Goal: Find specific page/section: Find specific page/section

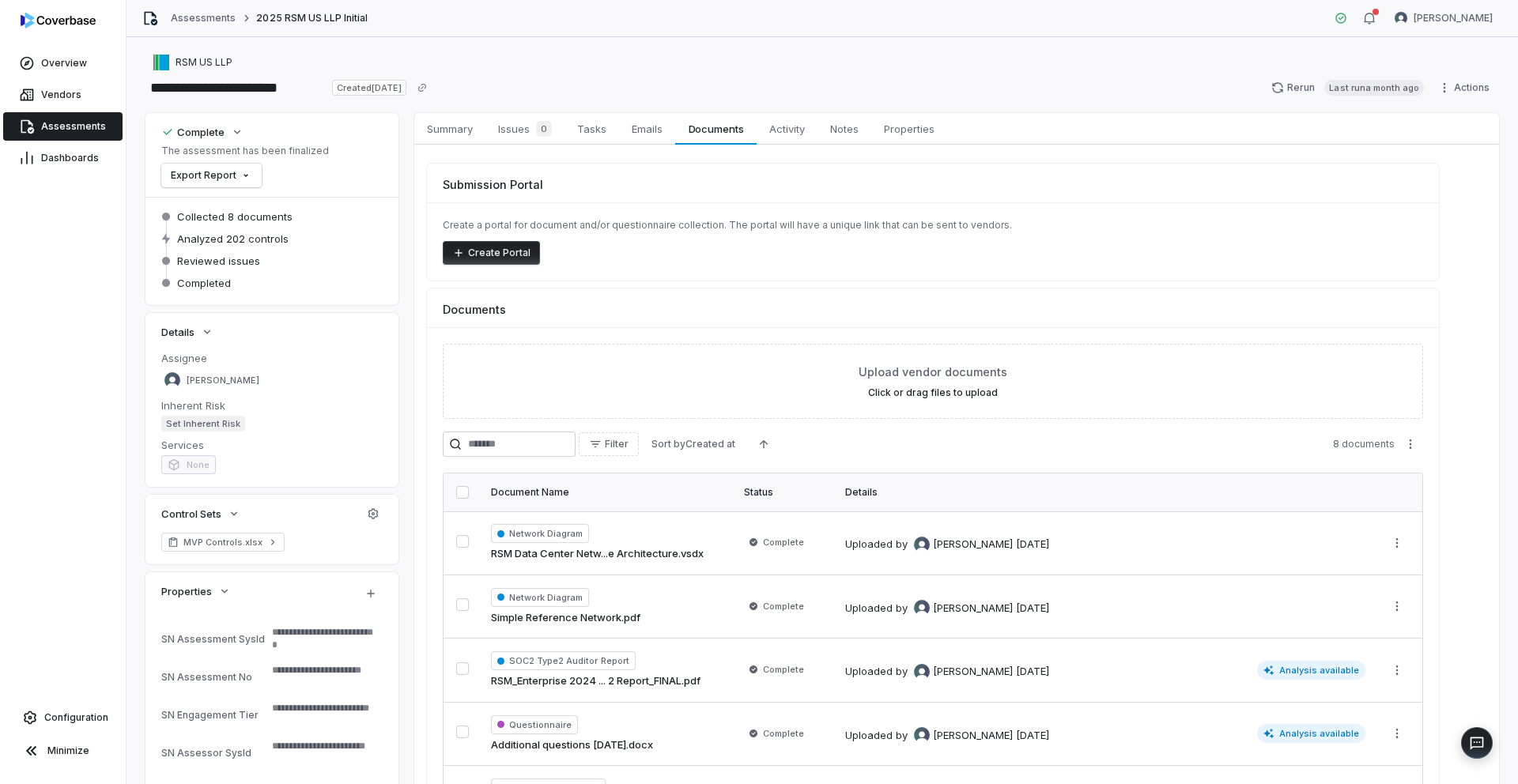
scroll to position [348, 0]
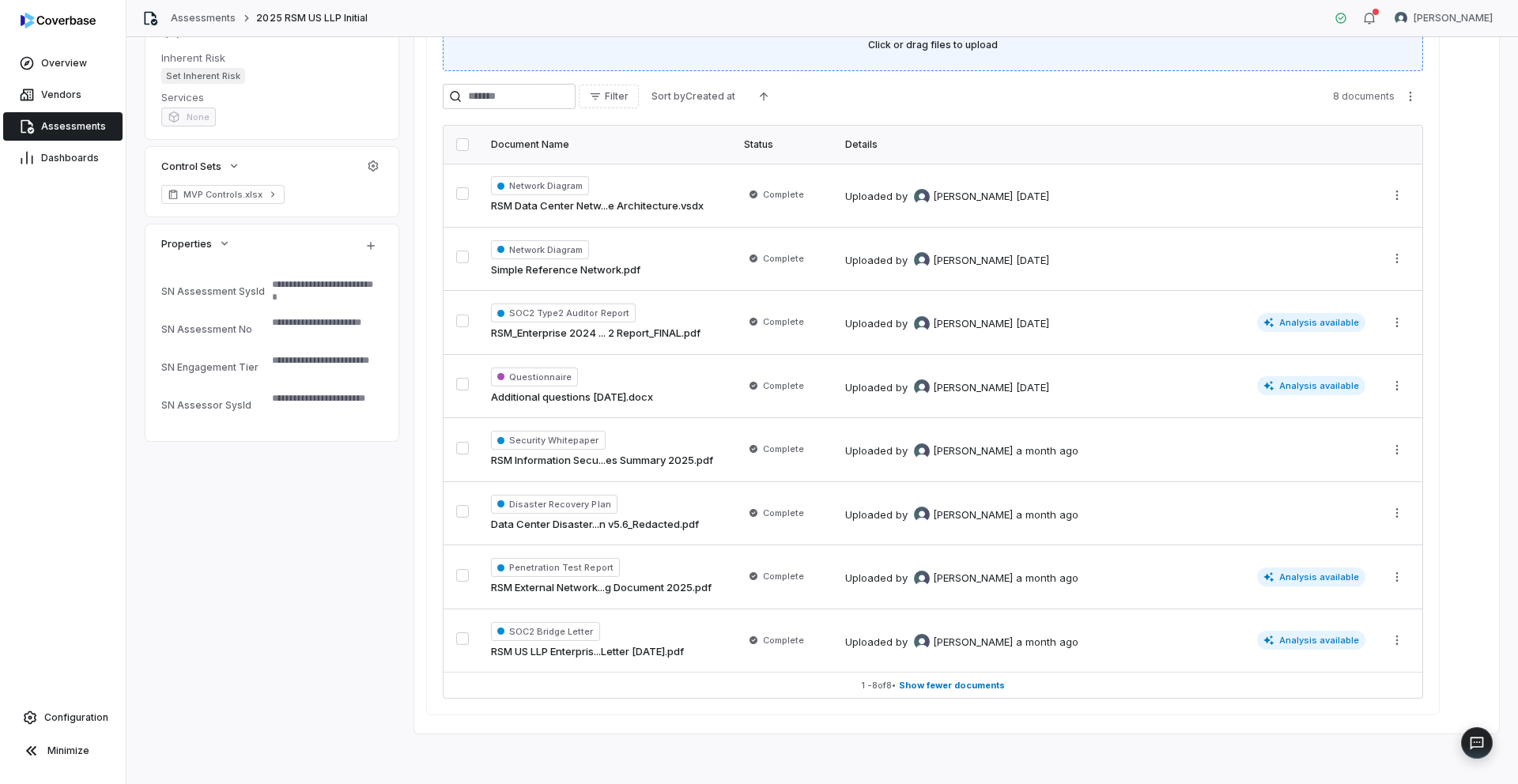
type textarea "*"
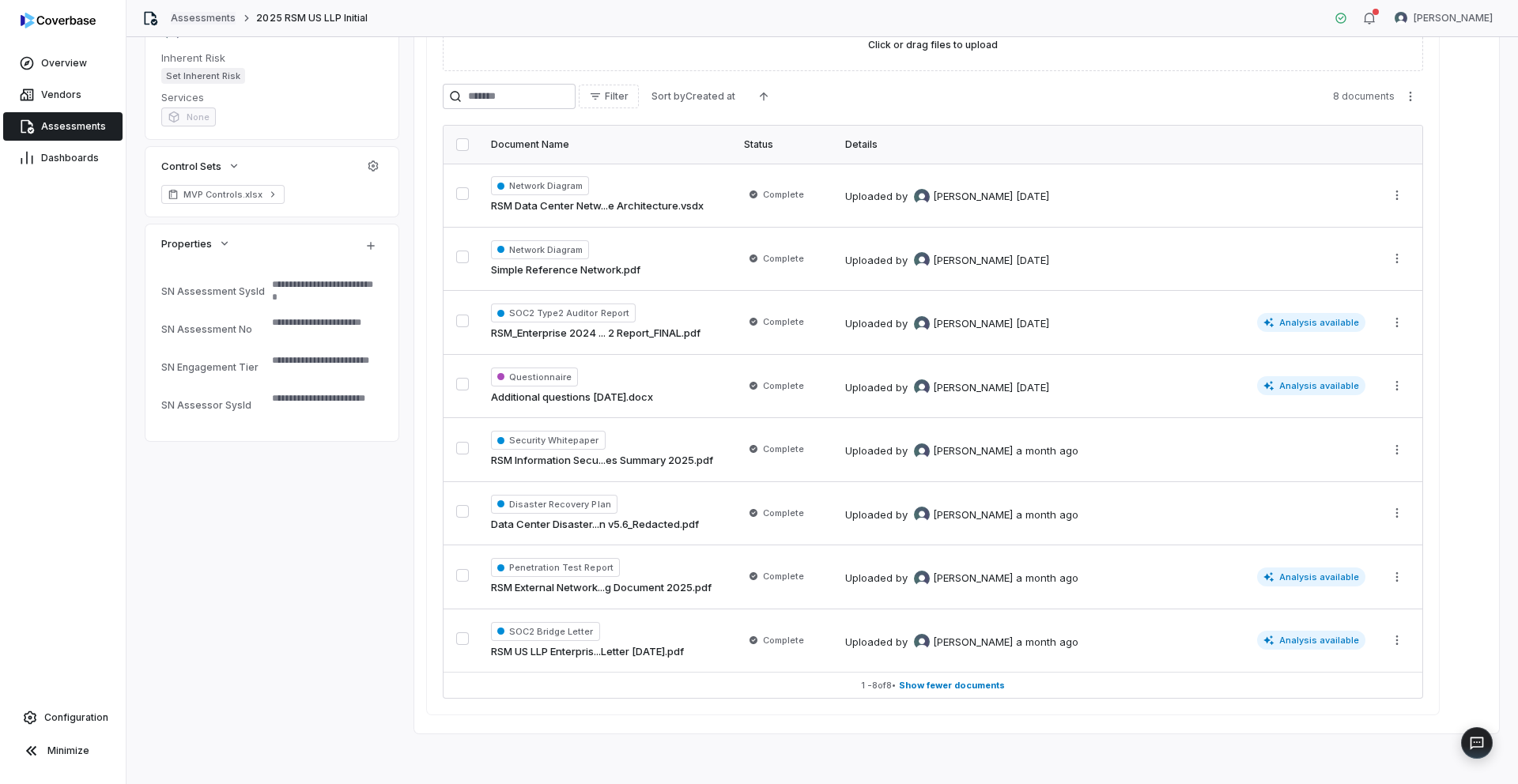
click at [177, 22] on link "Assessments" at bounding box center [203, 18] width 65 height 13
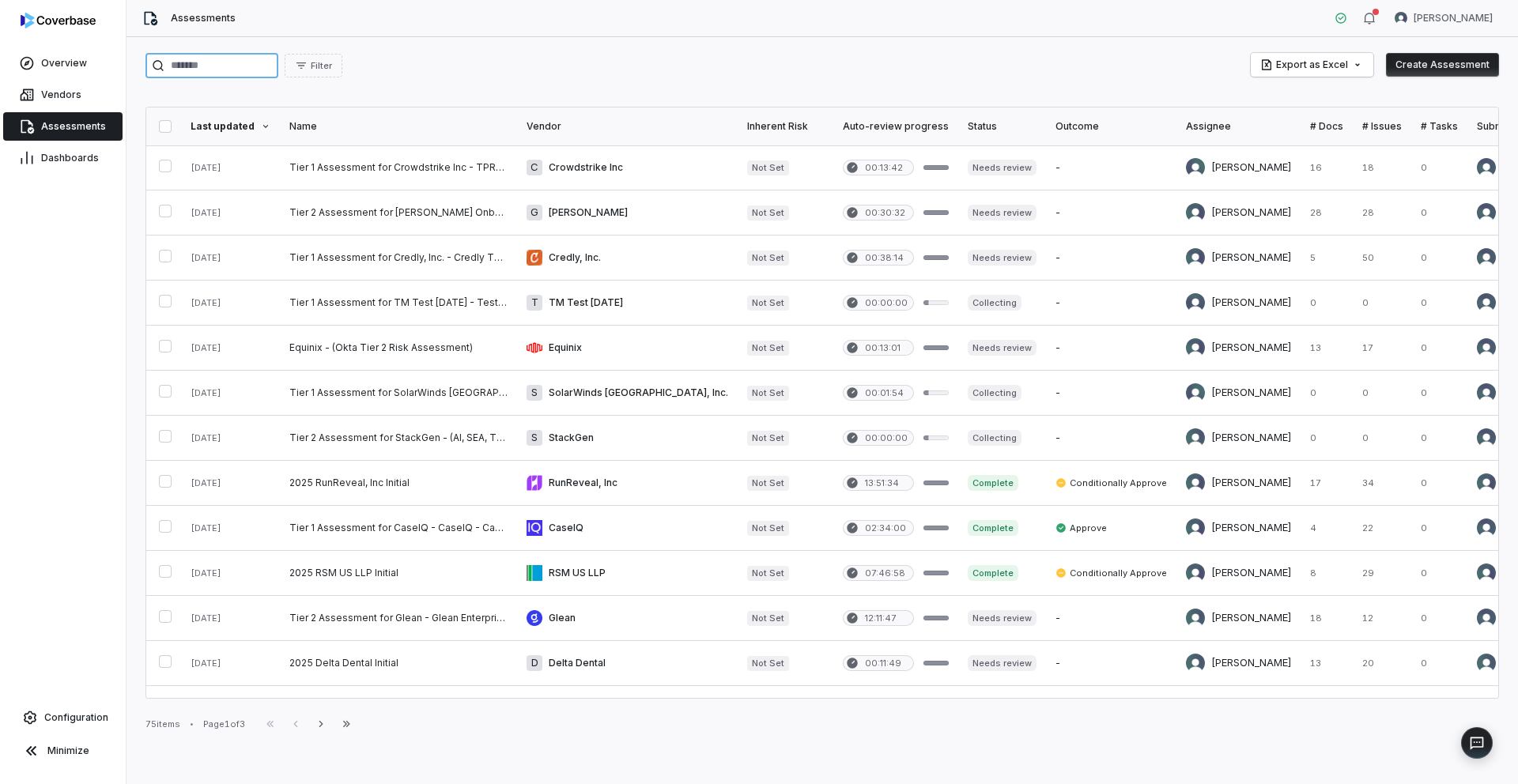
click at [271, 72] on input "search" at bounding box center [211, 65] width 133 height 25
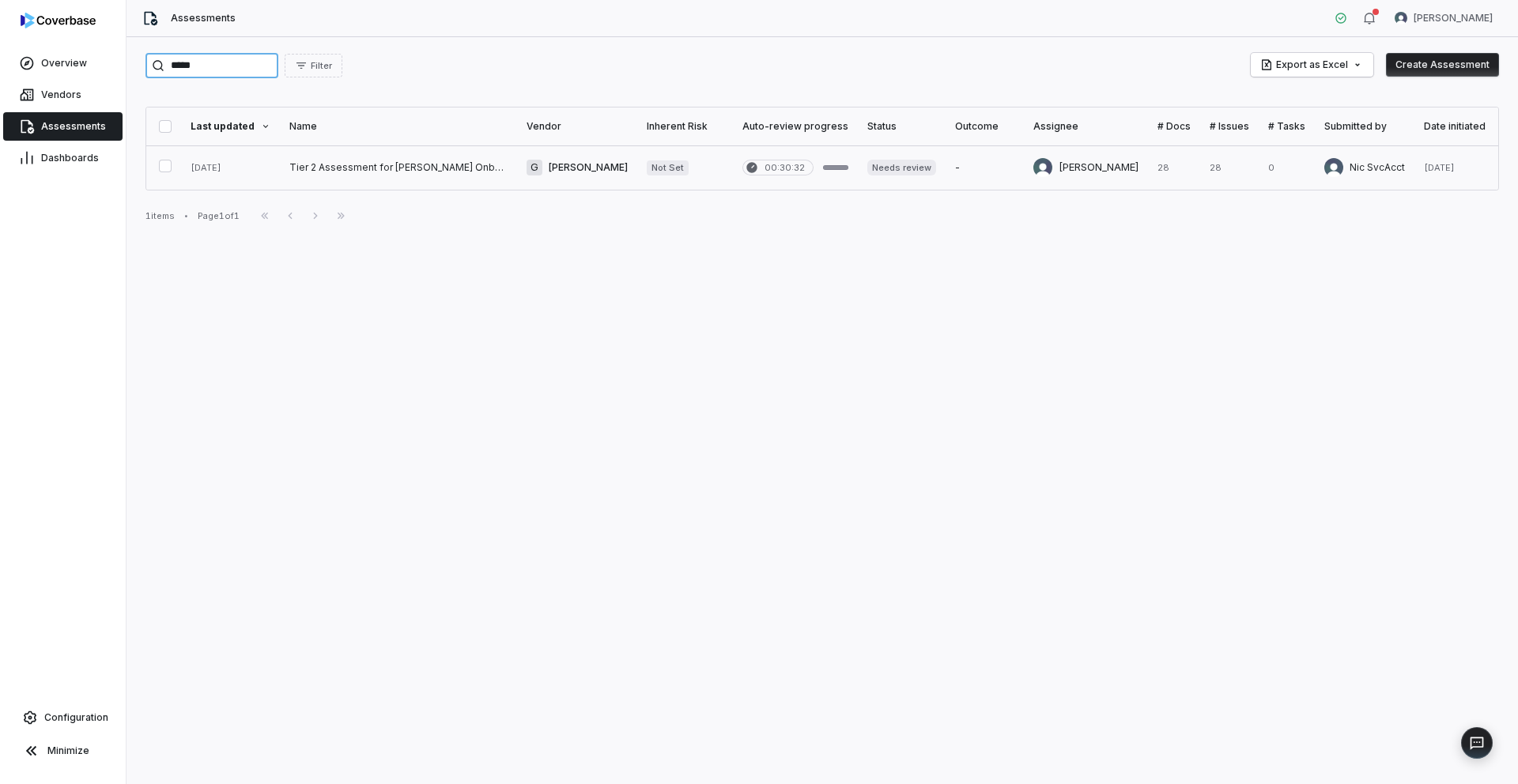
type input "*****"
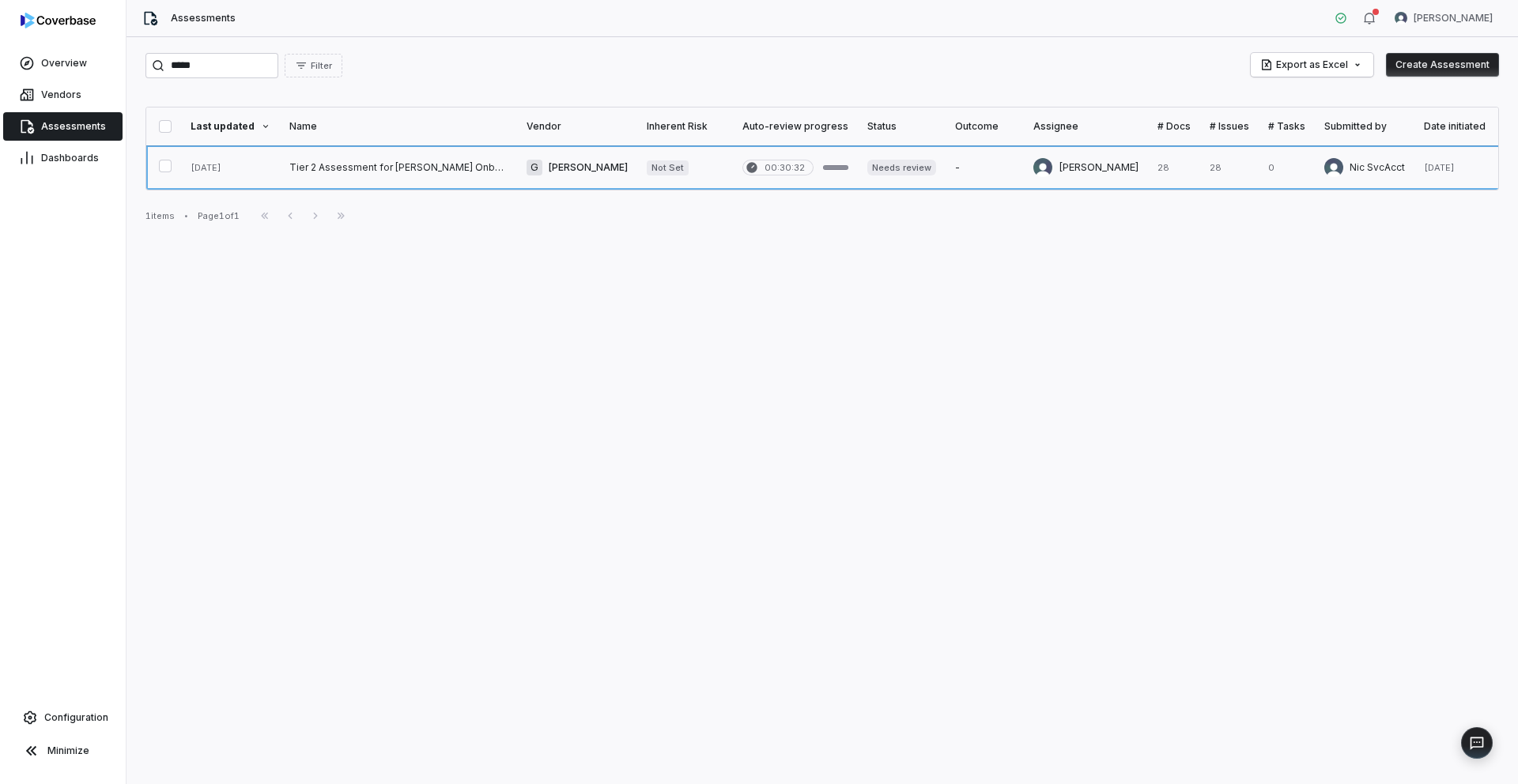
click at [405, 162] on link at bounding box center [398, 167] width 237 height 44
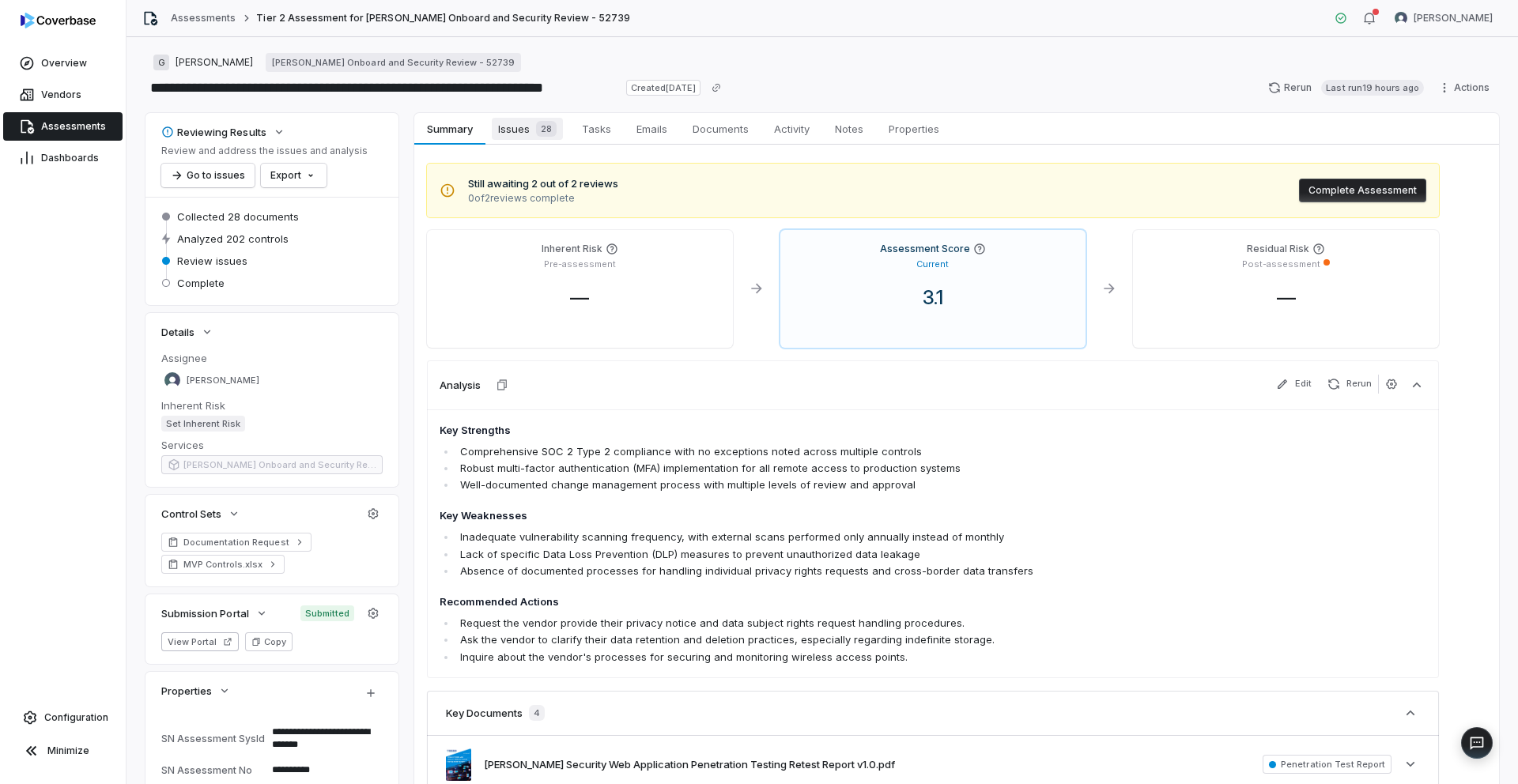
click at [517, 140] on link "Issues 28 Issues 28" at bounding box center [528, 129] width 84 height 32
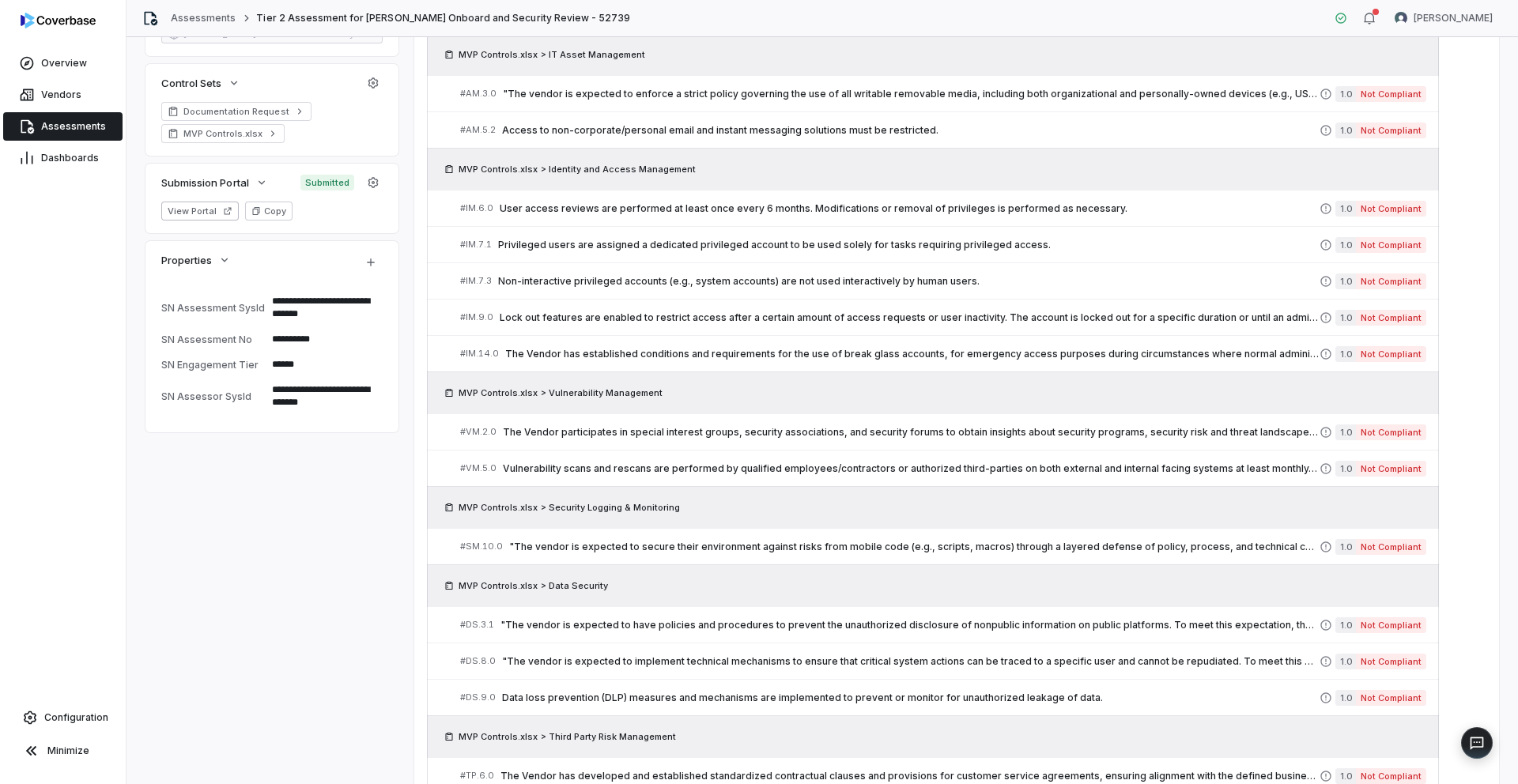
scroll to position [430, 0]
click at [756, 103] on link "# AM.3.0 "The vendor is expected to enforce a strict policy governing the use o…" at bounding box center [944, 94] width 966 height 35
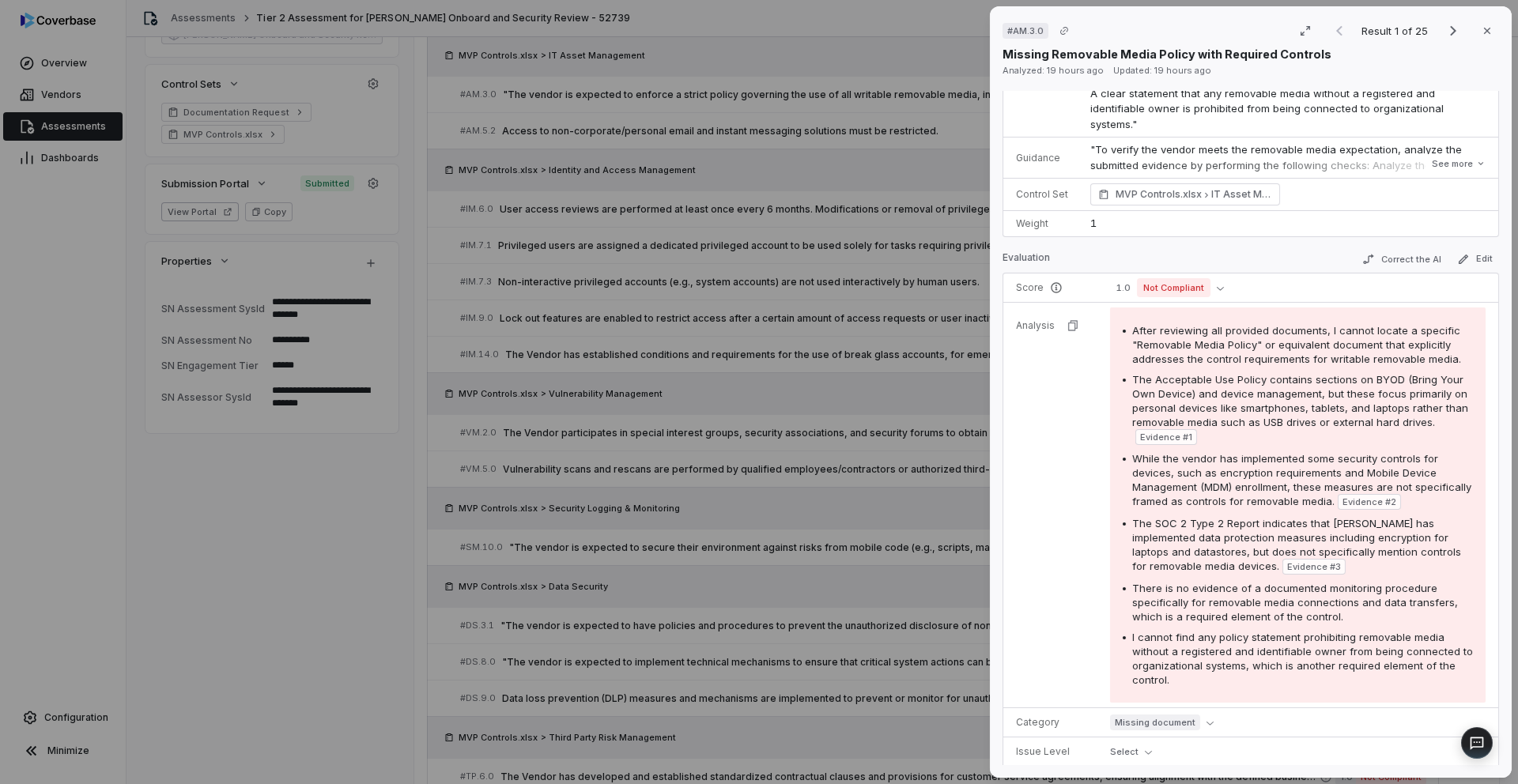
scroll to position [328, 0]
click at [794, 319] on div "# AM.3.0 Result 1 of 25 Close Missing Removable Media Policy with Required Cont…" at bounding box center [759, 392] width 1518 height 784
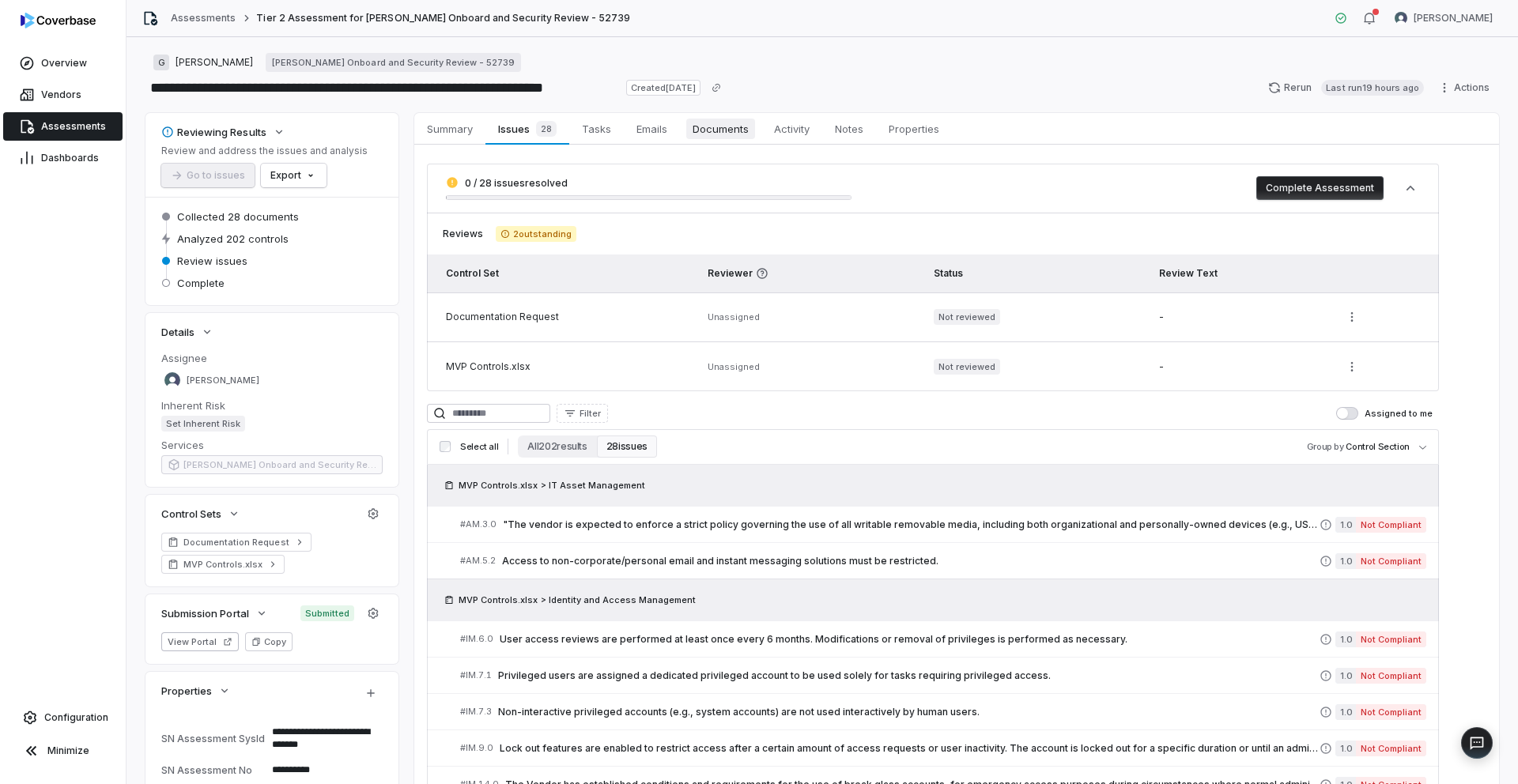
click at [713, 123] on span "Documents" at bounding box center [720, 128] width 69 height 21
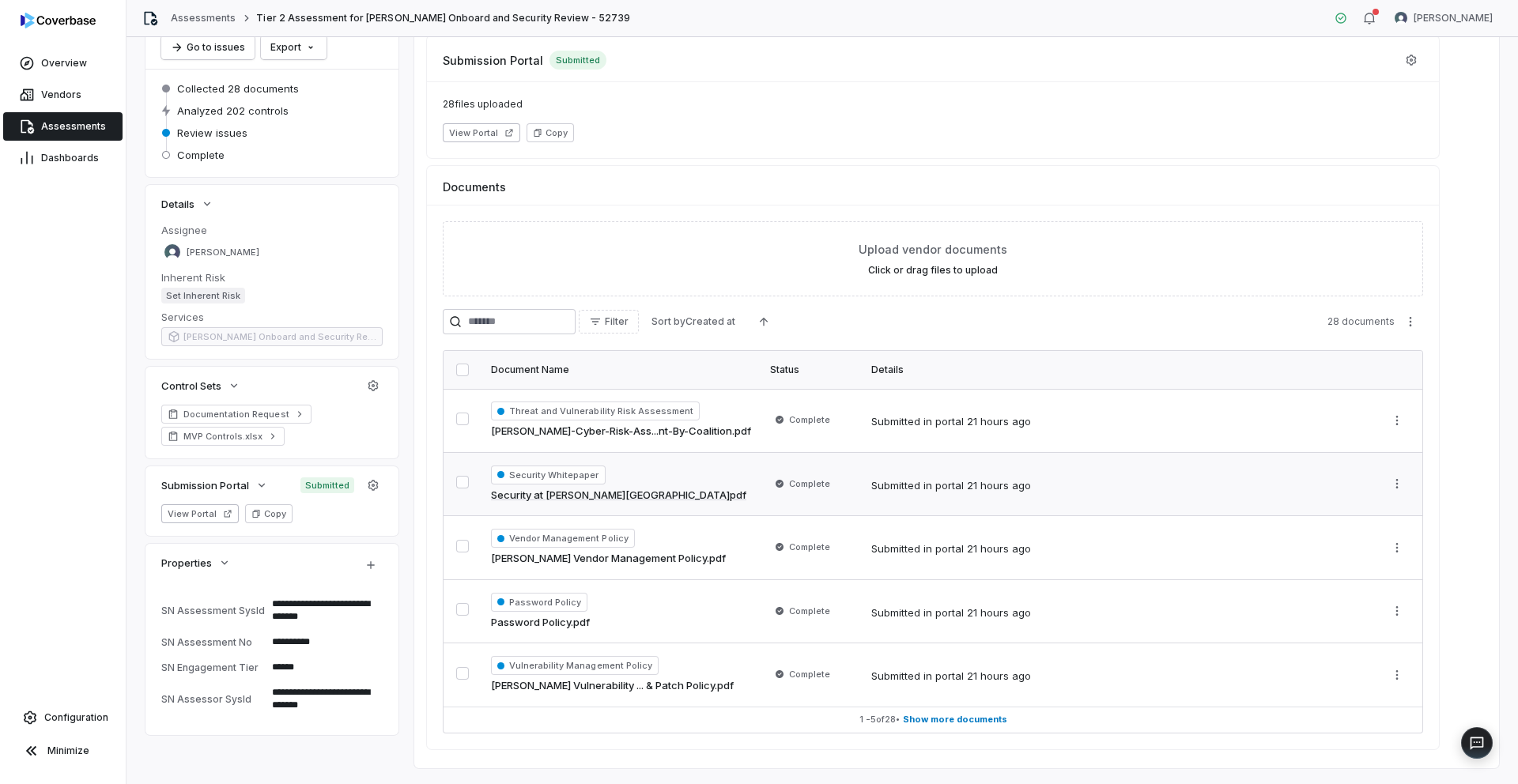
scroll to position [163, 0]
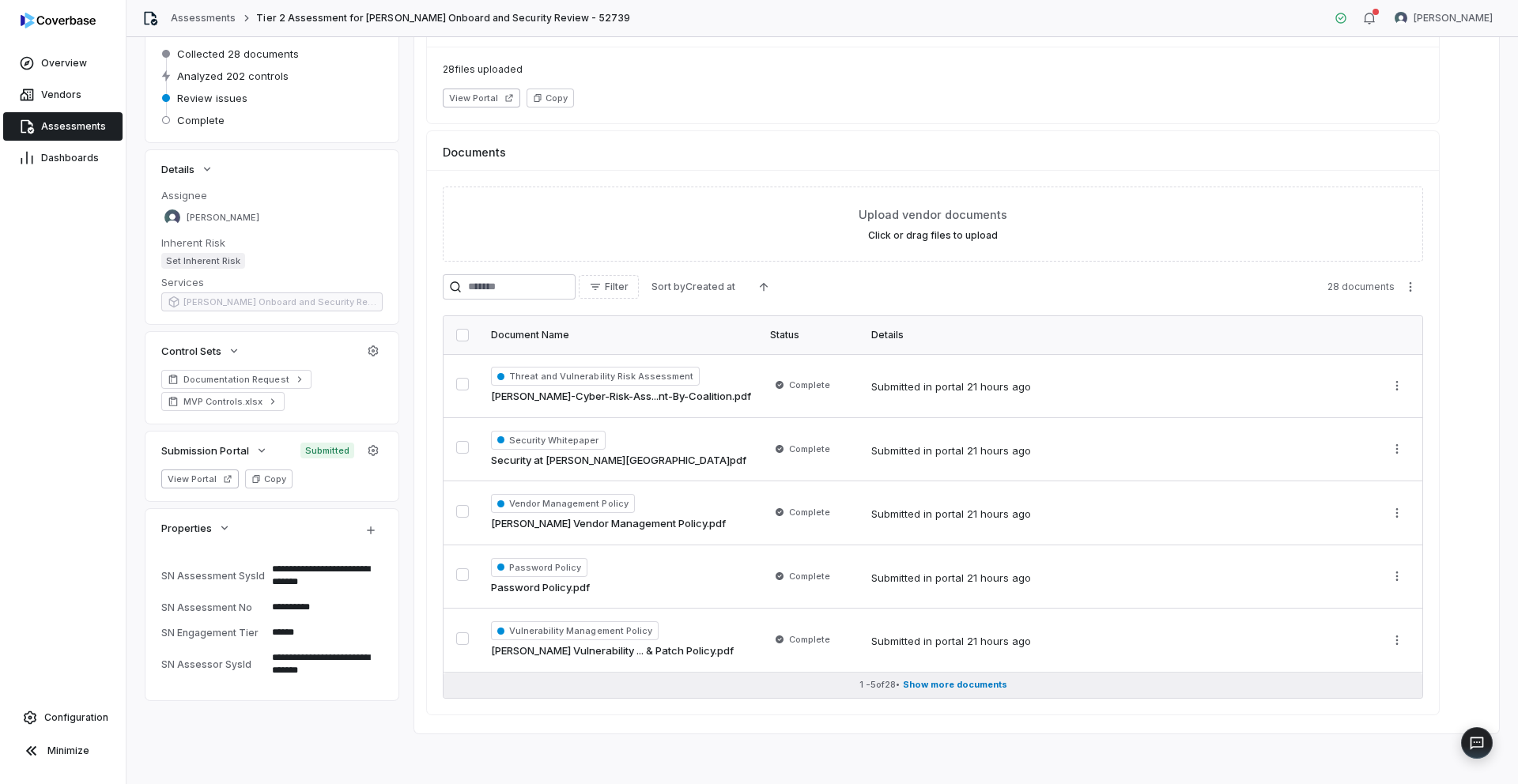
click at [949, 680] on span "Show more documents" at bounding box center [954, 685] width 104 height 12
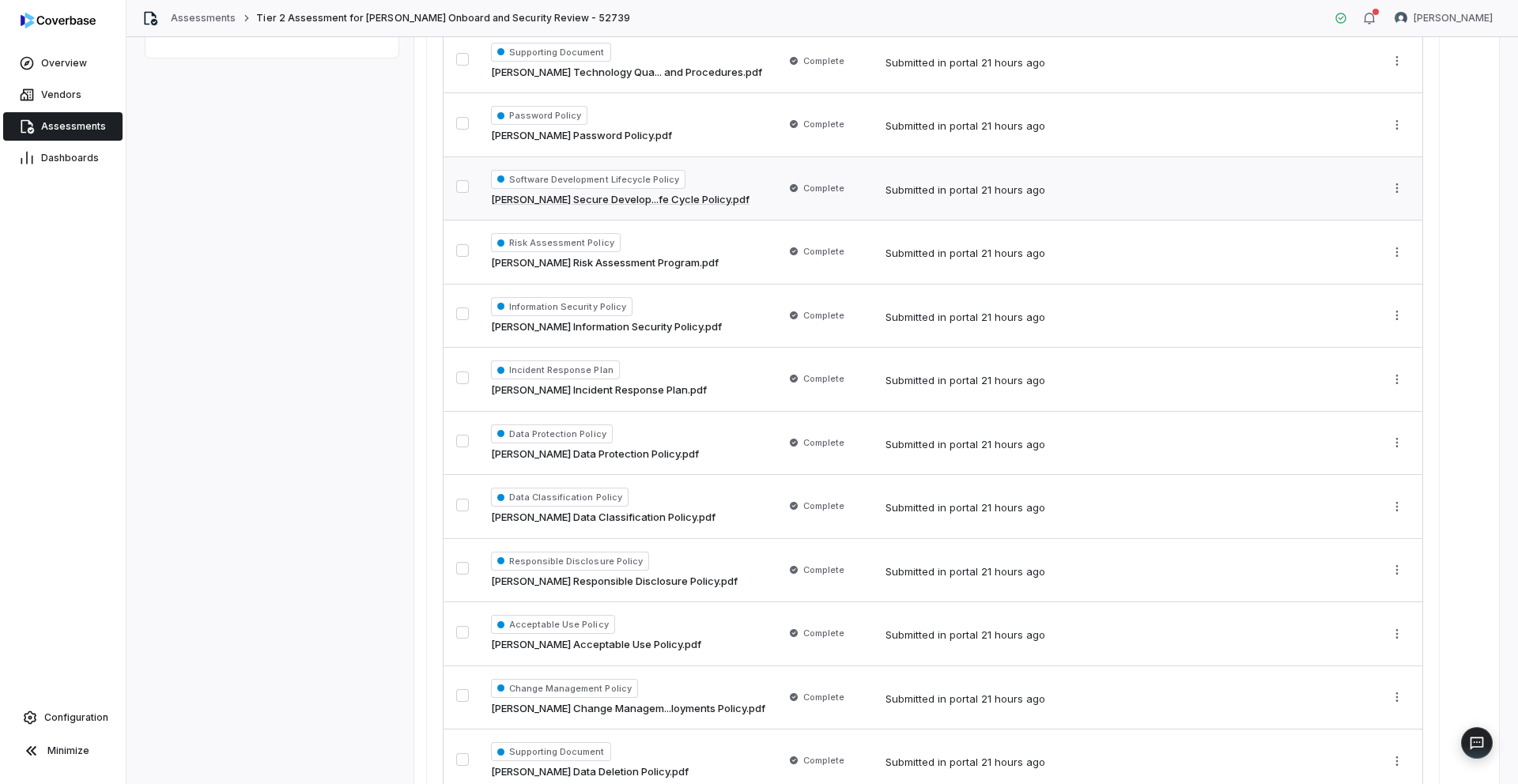
scroll to position [842, 0]
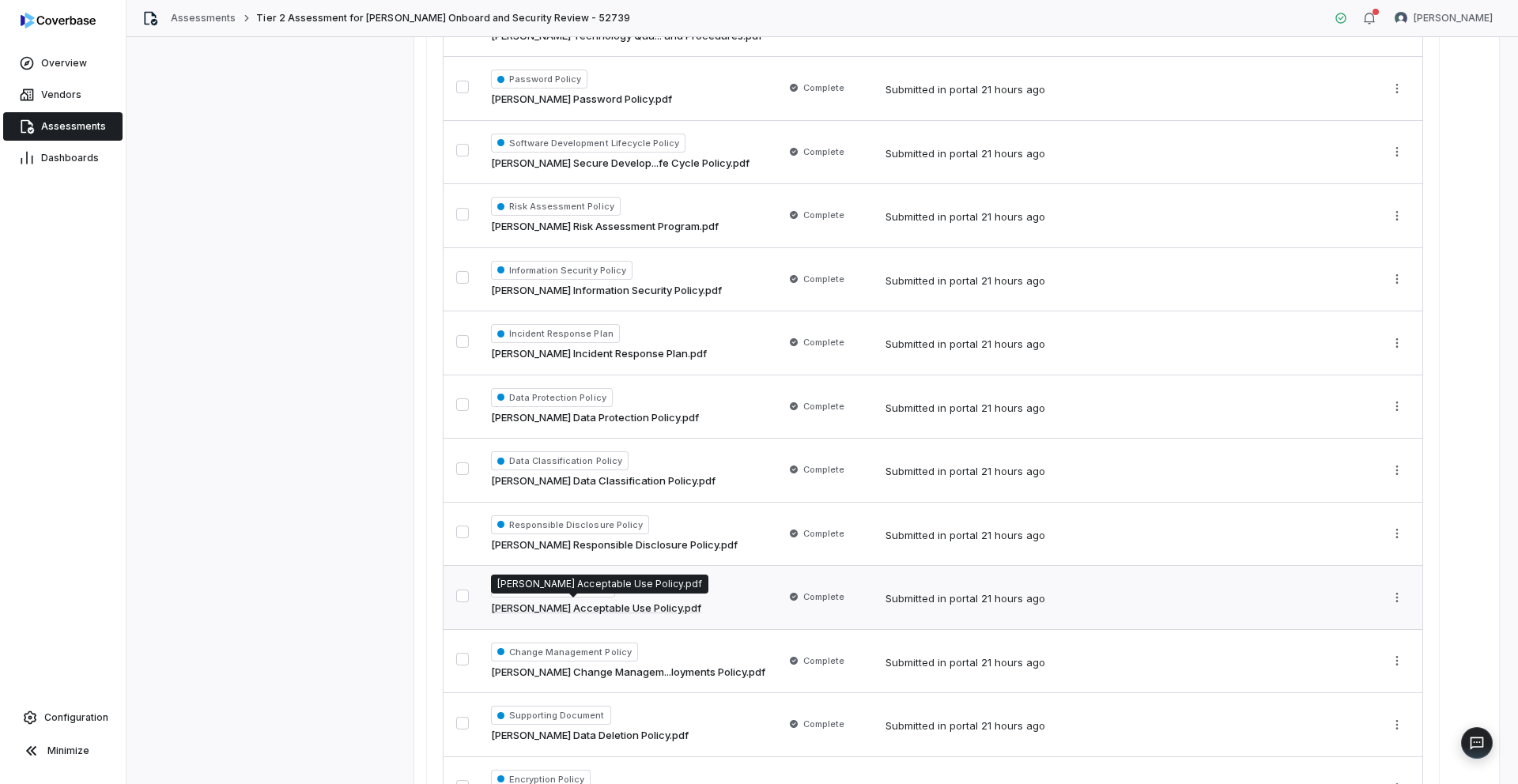
click at [588, 609] on link "[PERSON_NAME] Acceptable Use Policy.pdf" at bounding box center [595, 608] width 211 height 16
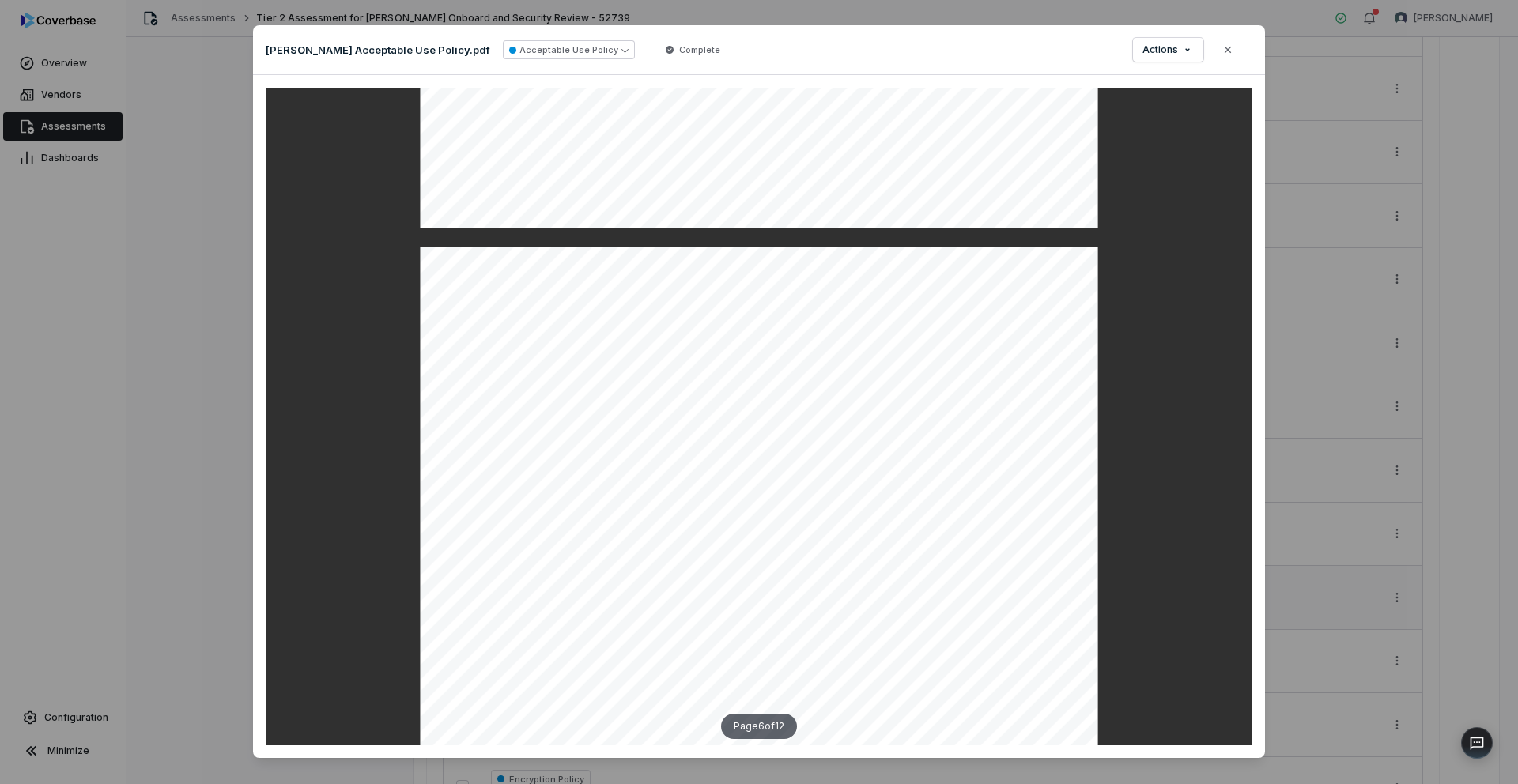
scroll to position [4378, 0]
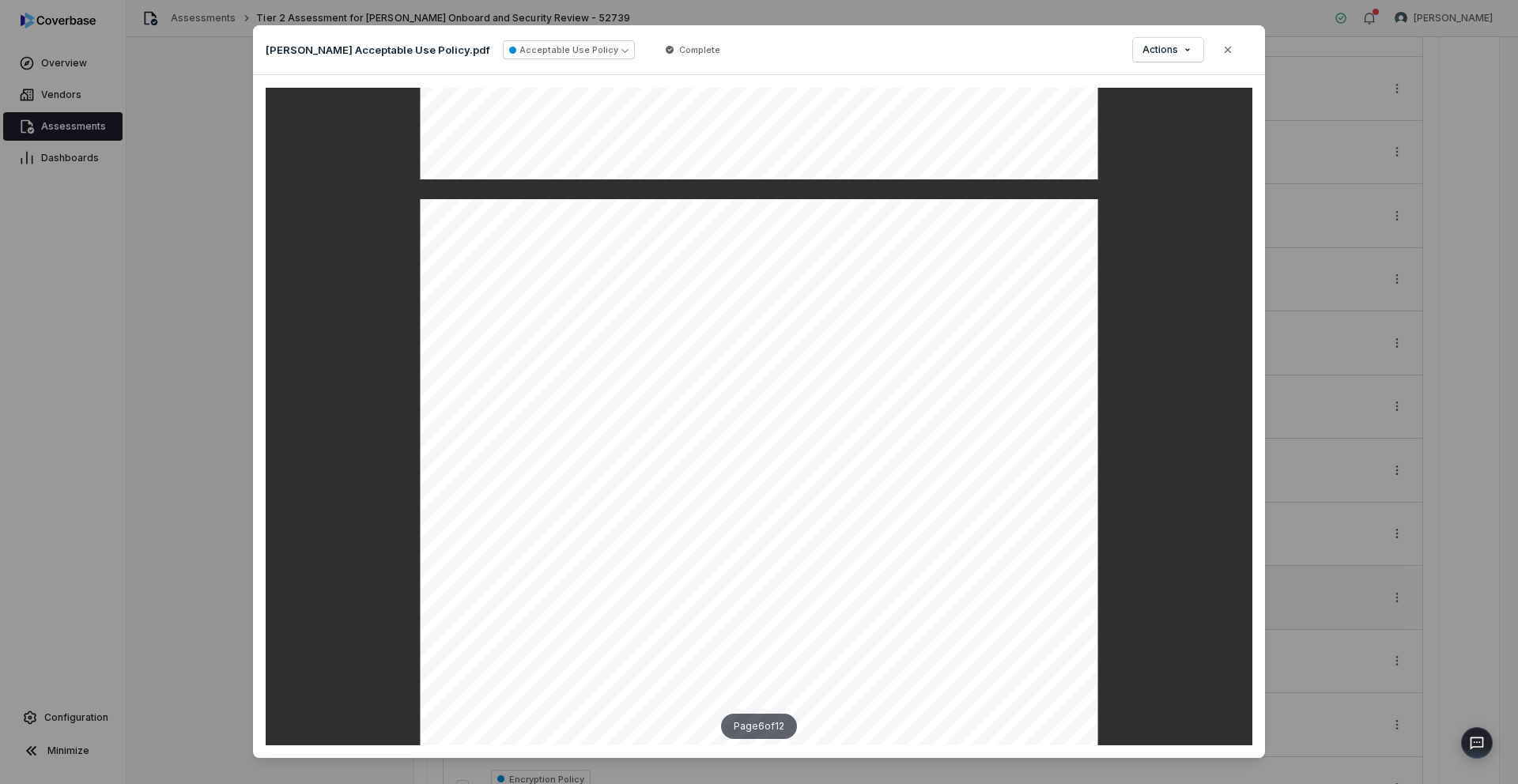
type textarea "*"
